Goal: Task Accomplishment & Management: Use online tool/utility

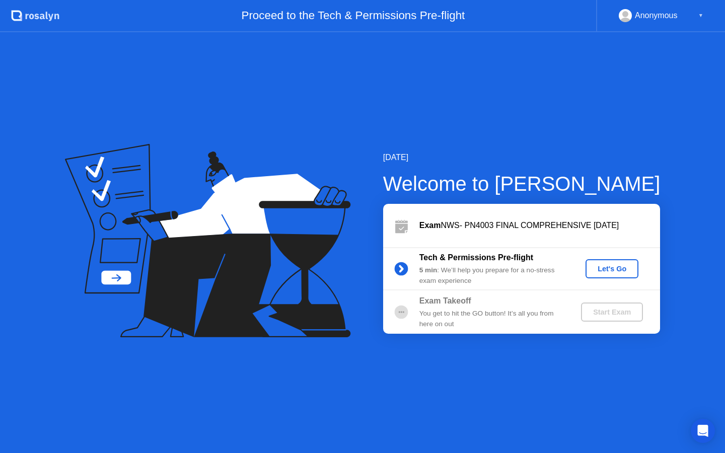
click at [620, 273] on div "Let's Go" at bounding box center [611, 269] width 45 height 8
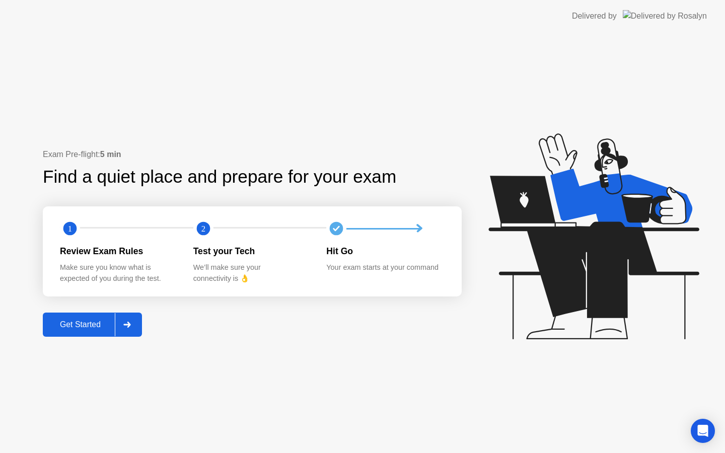
click at [82, 328] on div "Get Started" at bounding box center [80, 324] width 69 height 9
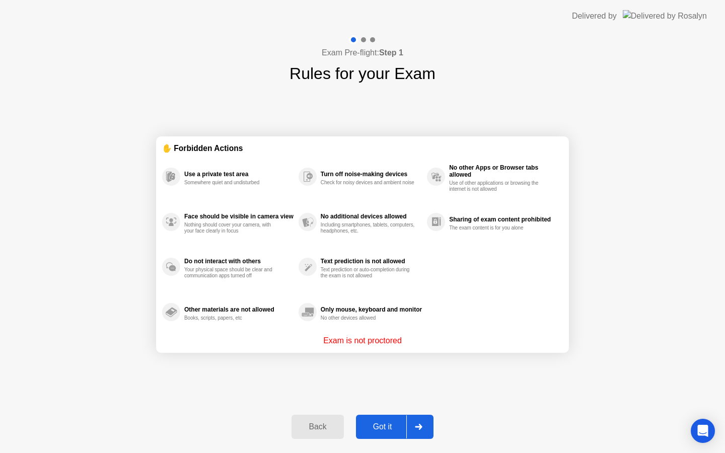
click at [380, 426] on div "Got it" at bounding box center [382, 426] width 47 height 9
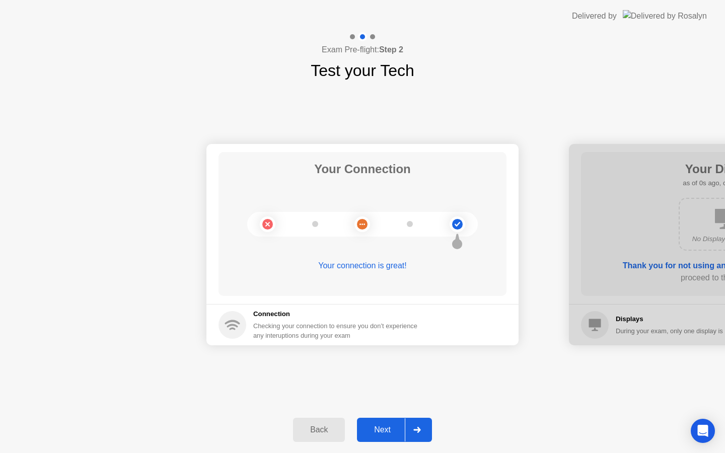
click at [393, 434] on div "Next" at bounding box center [382, 429] width 45 height 9
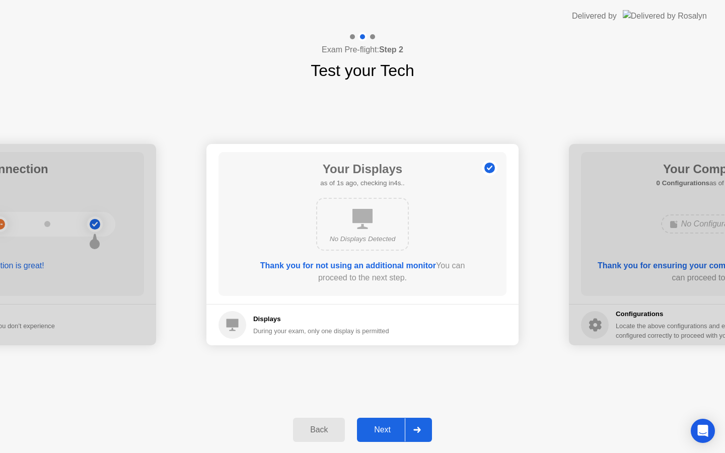
click at [393, 434] on div "Next" at bounding box center [382, 429] width 45 height 9
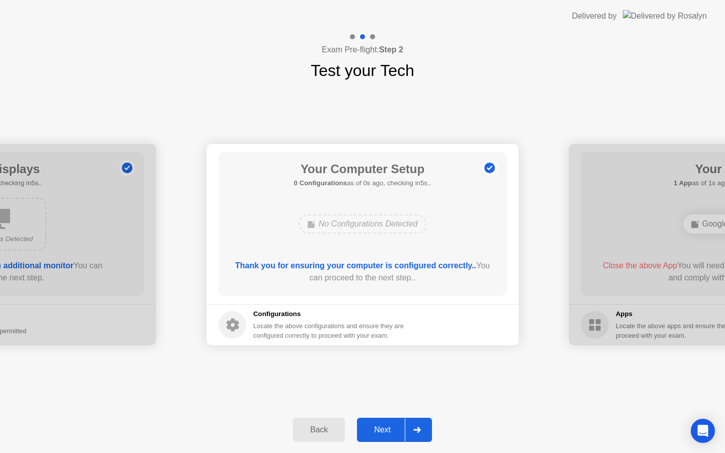
click at [393, 433] on div "Next" at bounding box center [382, 429] width 45 height 9
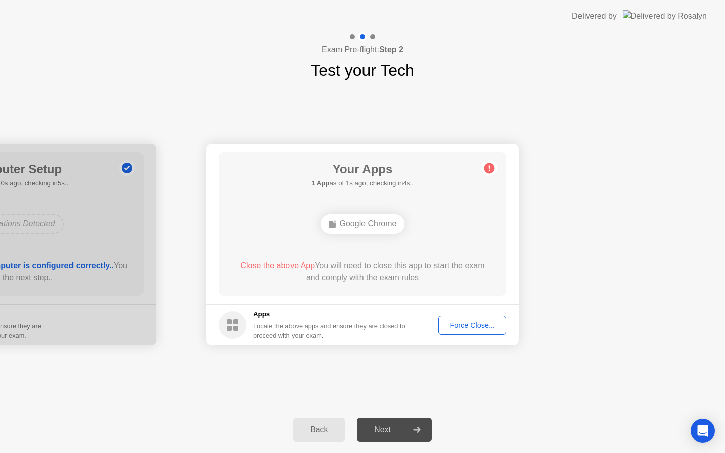
click at [461, 329] on div "Force Close..." at bounding box center [471, 325] width 61 height 8
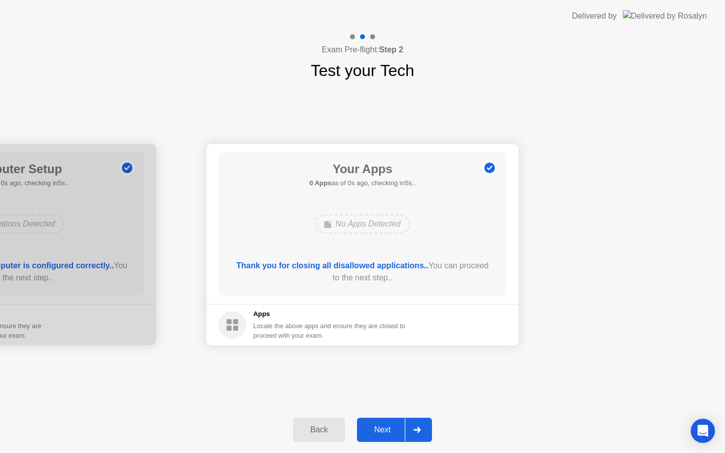
click at [398, 425] on div "Next" at bounding box center [382, 429] width 45 height 9
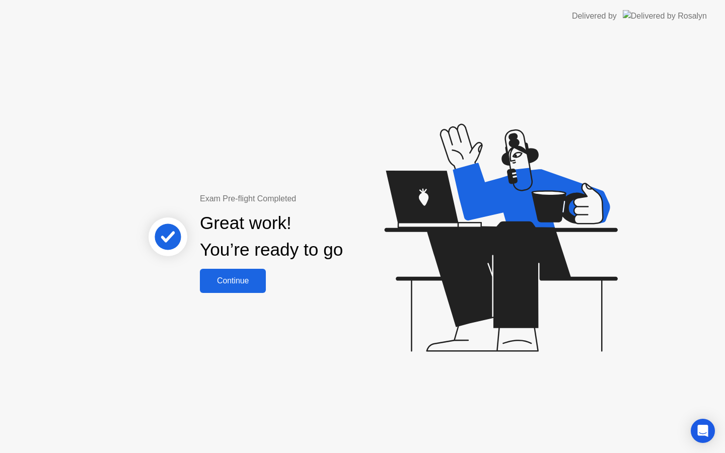
click at [233, 272] on button "Continue" at bounding box center [233, 281] width 66 height 24
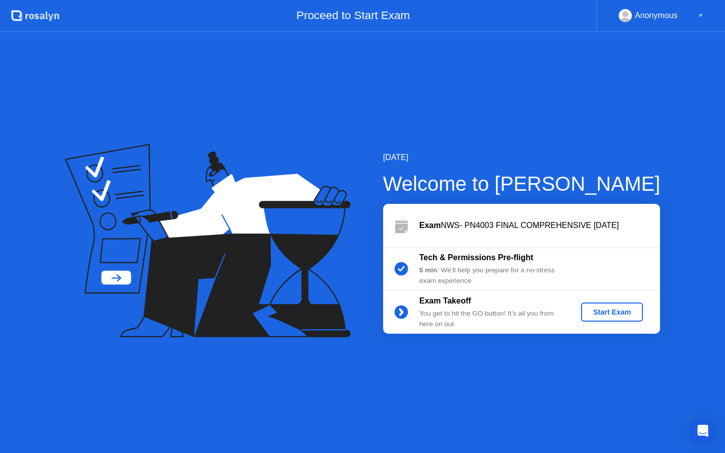
click at [617, 308] on div "Start Exam" at bounding box center [612, 312] width 54 height 8
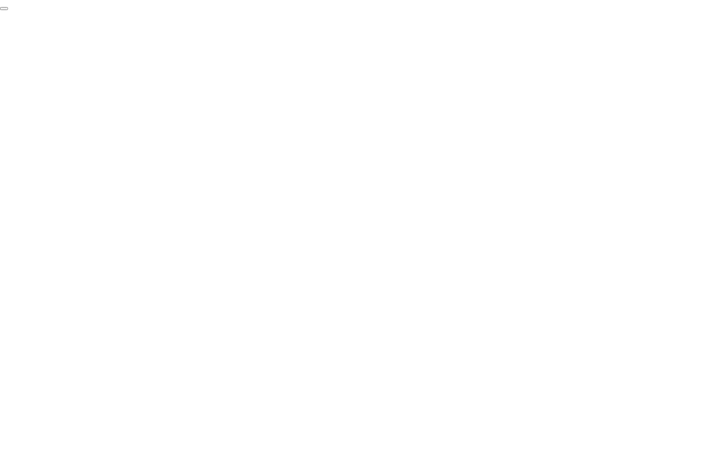
click at [8, 10] on button "End Proctoring Session" at bounding box center [4, 8] width 8 height 3
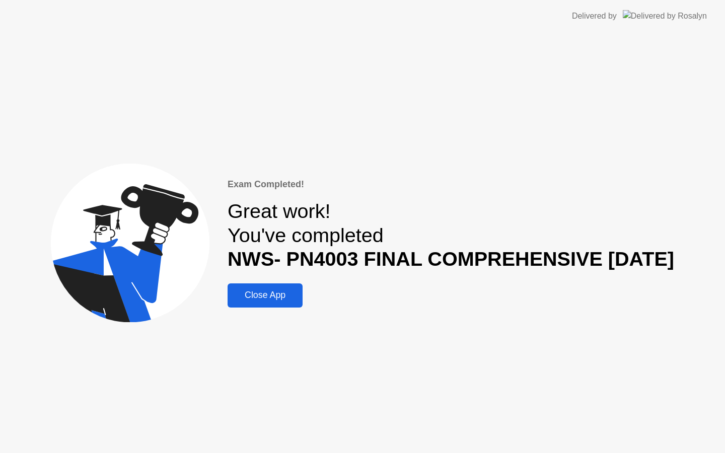
drag, startPoint x: 615, startPoint y: 417, endPoint x: 453, endPoint y: 337, distance: 180.7
click at [453, 338] on div "Exam Completed! Great work! You've completed NWS- PN4003 FINAL COMPREHENSIVE [D…" at bounding box center [362, 242] width 725 height 421
click at [287, 293] on div "Close App" at bounding box center [265, 295] width 69 height 11
